Goal: Information Seeking & Learning: Learn about a topic

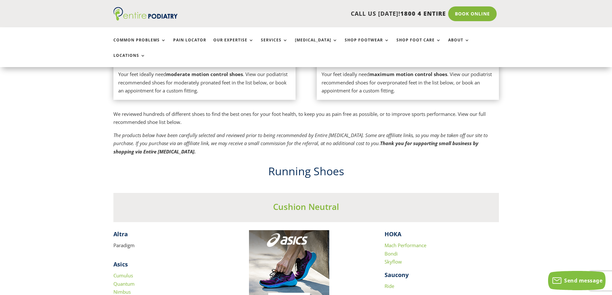
scroll to position [488, 0]
click at [186, 41] on link "Pain Locator" at bounding box center [189, 45] width 33 height 14
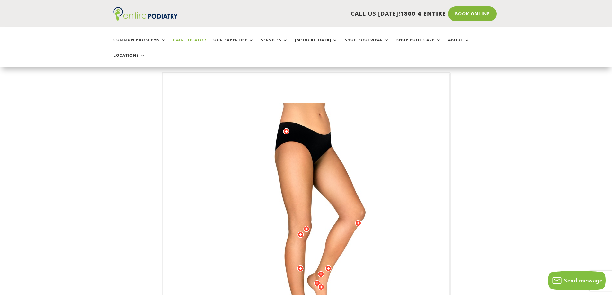
scroll to position [51, 0]
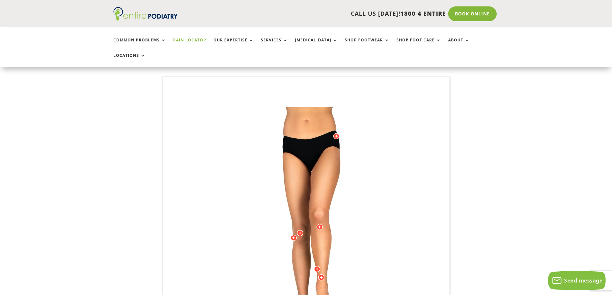
click at [320, 153] on img at bounding box center [305, 235] width 177 height 257
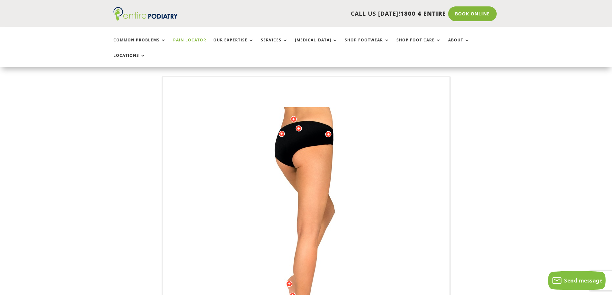
drag, startPoint x: 331, startPoint y: 146, endPoint x: 303, endPoint y: 147, distance: 28.3
click at [303, 147] on img at bounding box center [305, 235] width 177 height 257
click at [329, 131] on div at bounding box center [328, 134] width 6 height 6
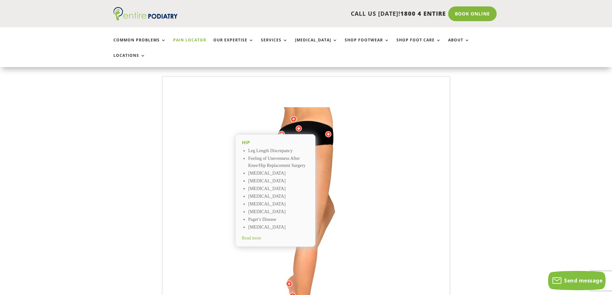
click at [299, 125] on div at bounding box center [298, 128] width 6 height 6
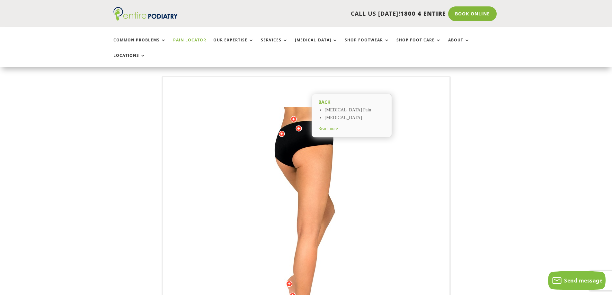
click at [281, 131] on div at bounding box center [281, 134] width 6 height 6
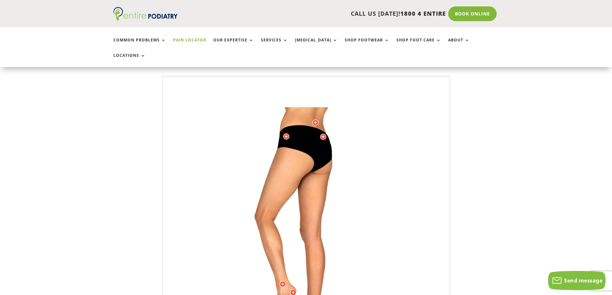
drag, startPoint x: 279, startPoint y: 130, endPoint x: 284, endPoint y: 129, distance: 4.6
click at [284, 129] on img at bounding box center [305, 235] width 177 height 257
click at [286, 133] on div at bounding box center [286, 136] width 6 height 6
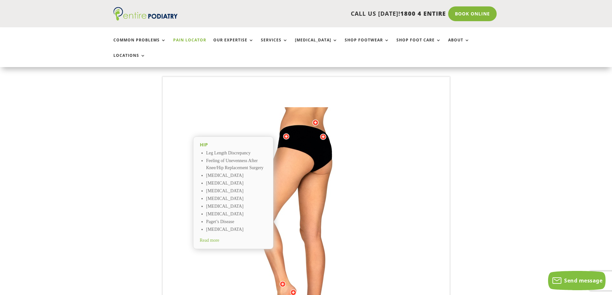
click at [315, 119] on div at bounding box center [315, 122] width 6 height 6
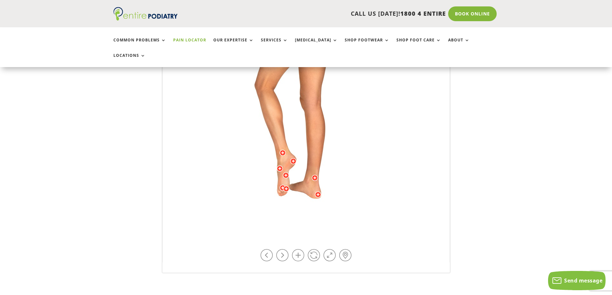
scroll to position [180, 0]
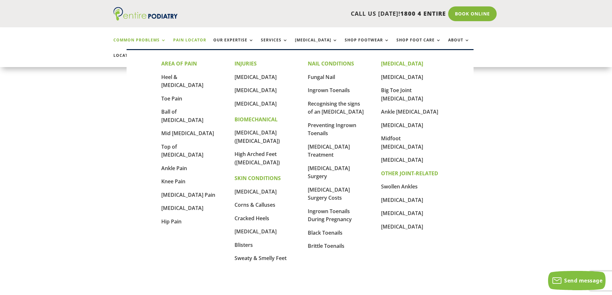
click at [160, 39] on link "Common Problems" at bounding box center [139, 45] width 53 height 14
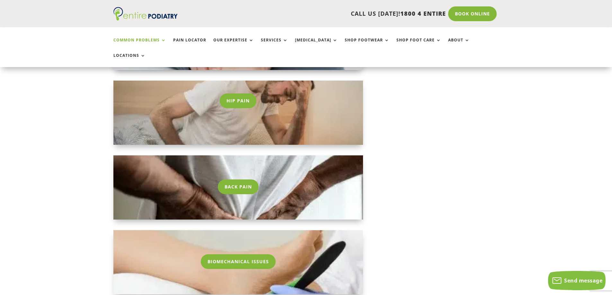
scroll to position [796, 0]
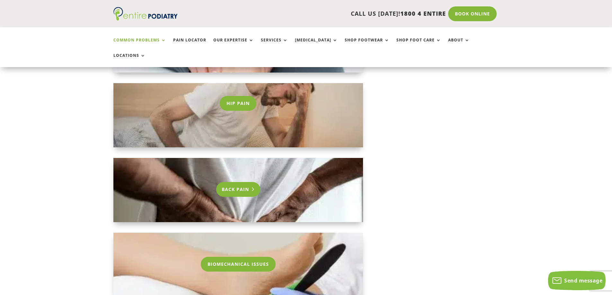
click at [237, 182] on link "Back Pain" at bounding box center [238, 189] width 44 height 15
